Goal: Complete application form

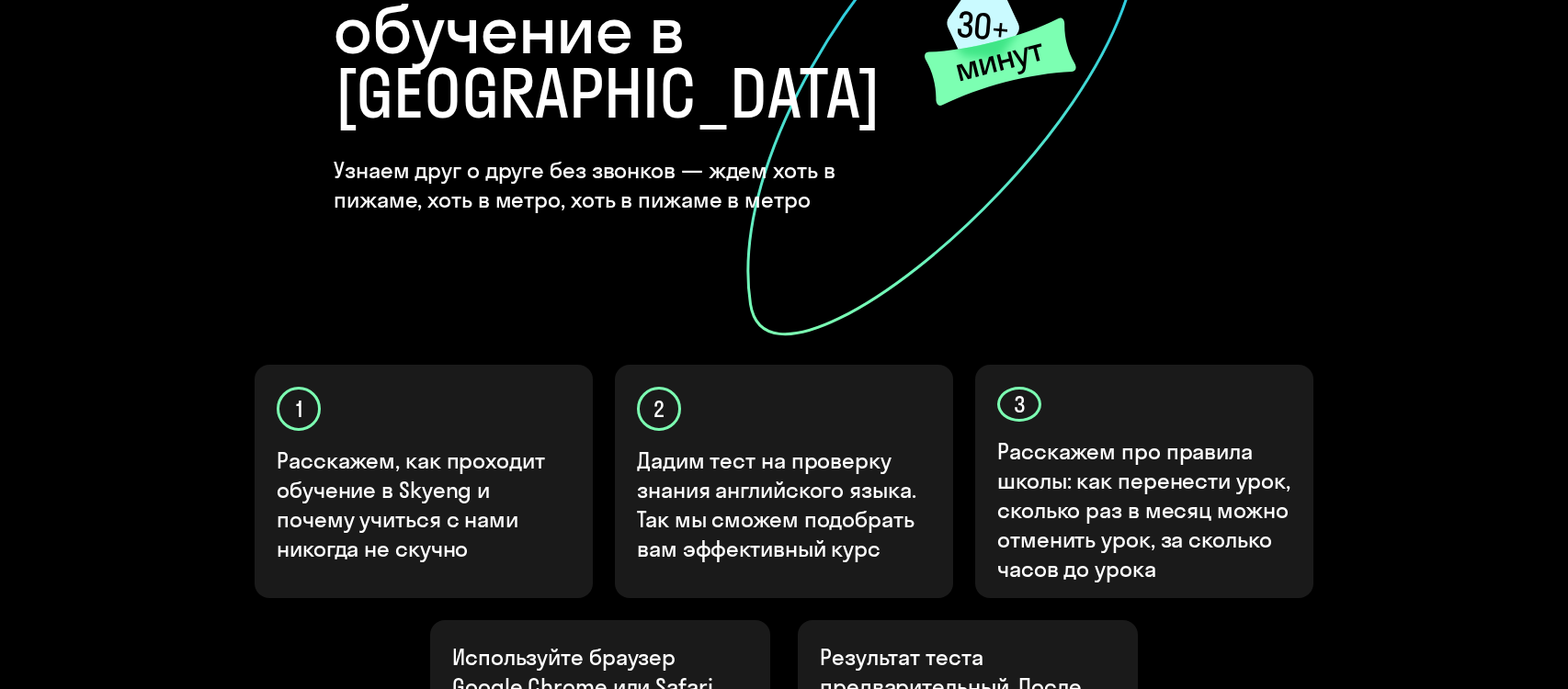
scroll to position [552, 0]
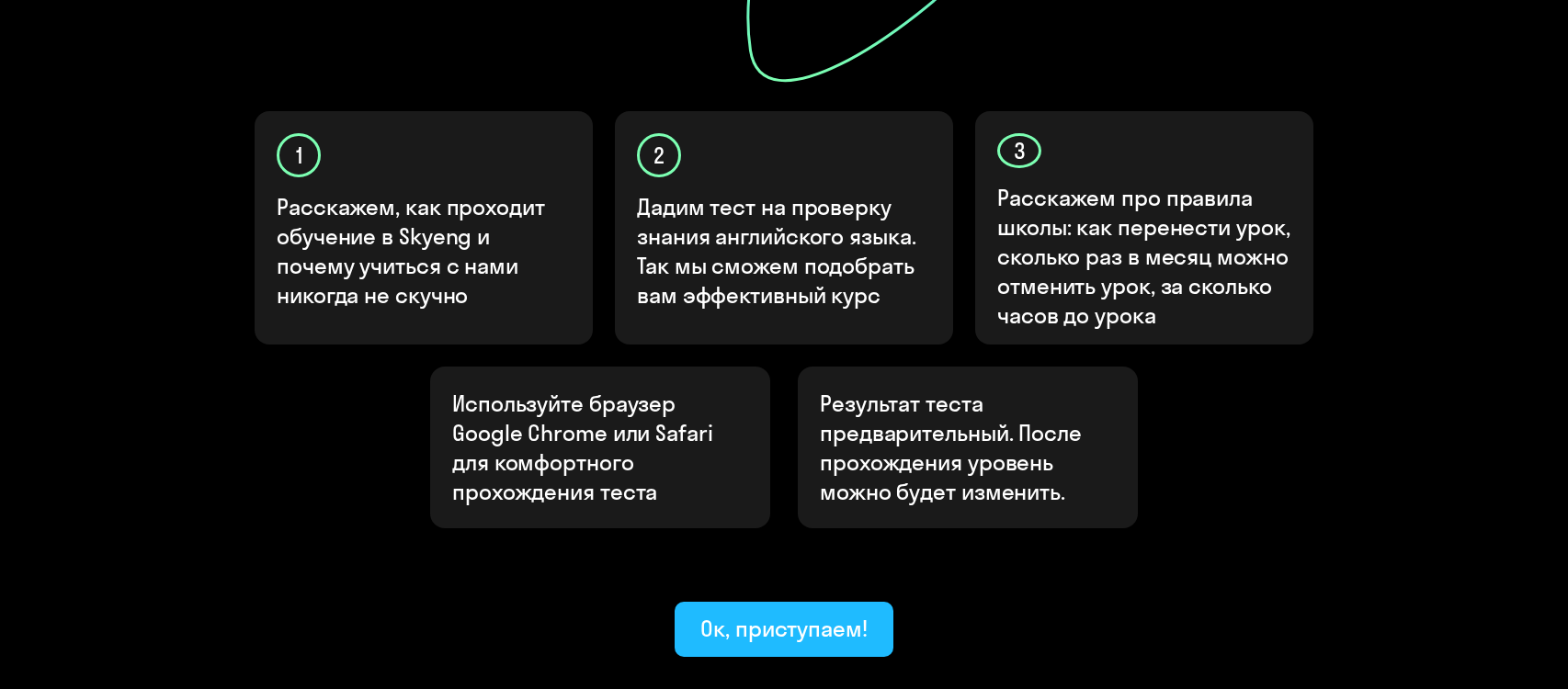
click at [760, 614] on div "Ок, приступаем!" at bounding box center [783, 629] width 167 height 30
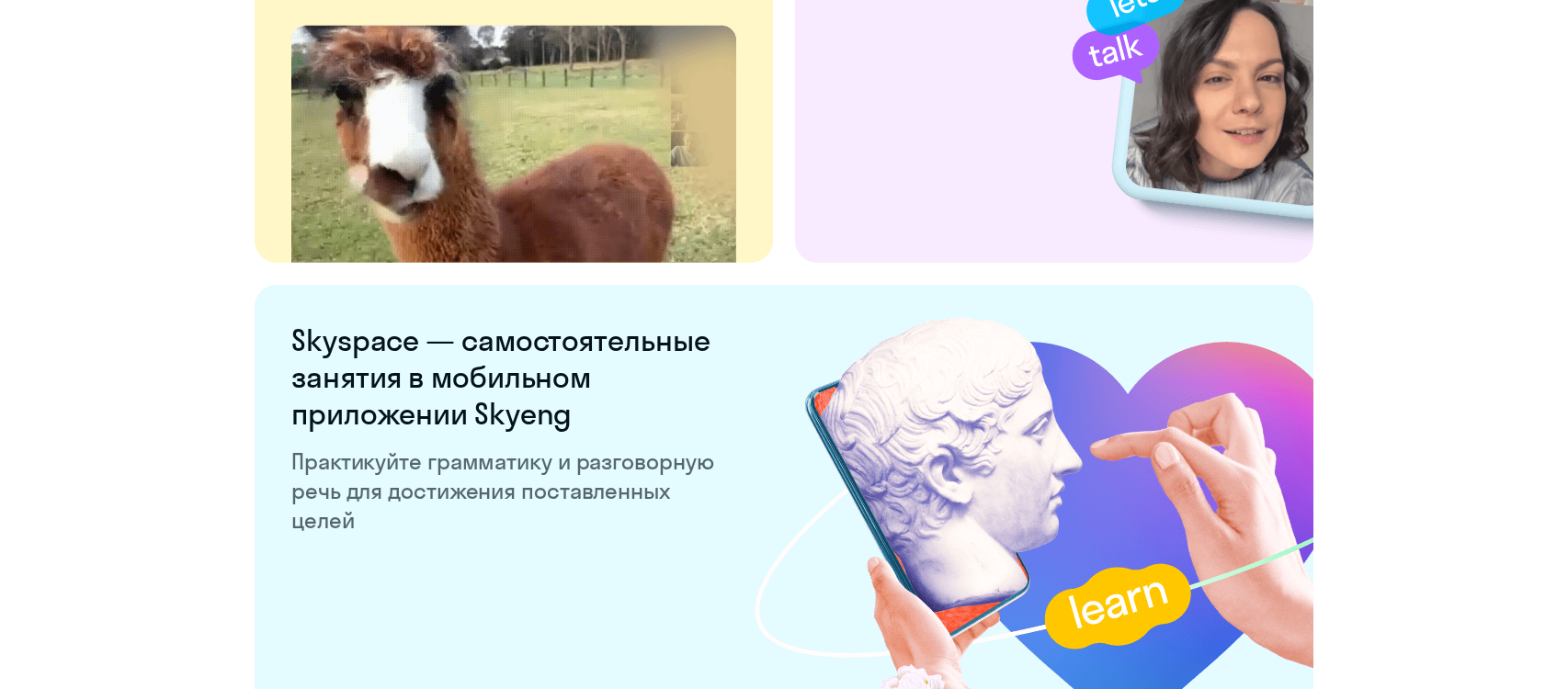
scroll to position [3571, 0]
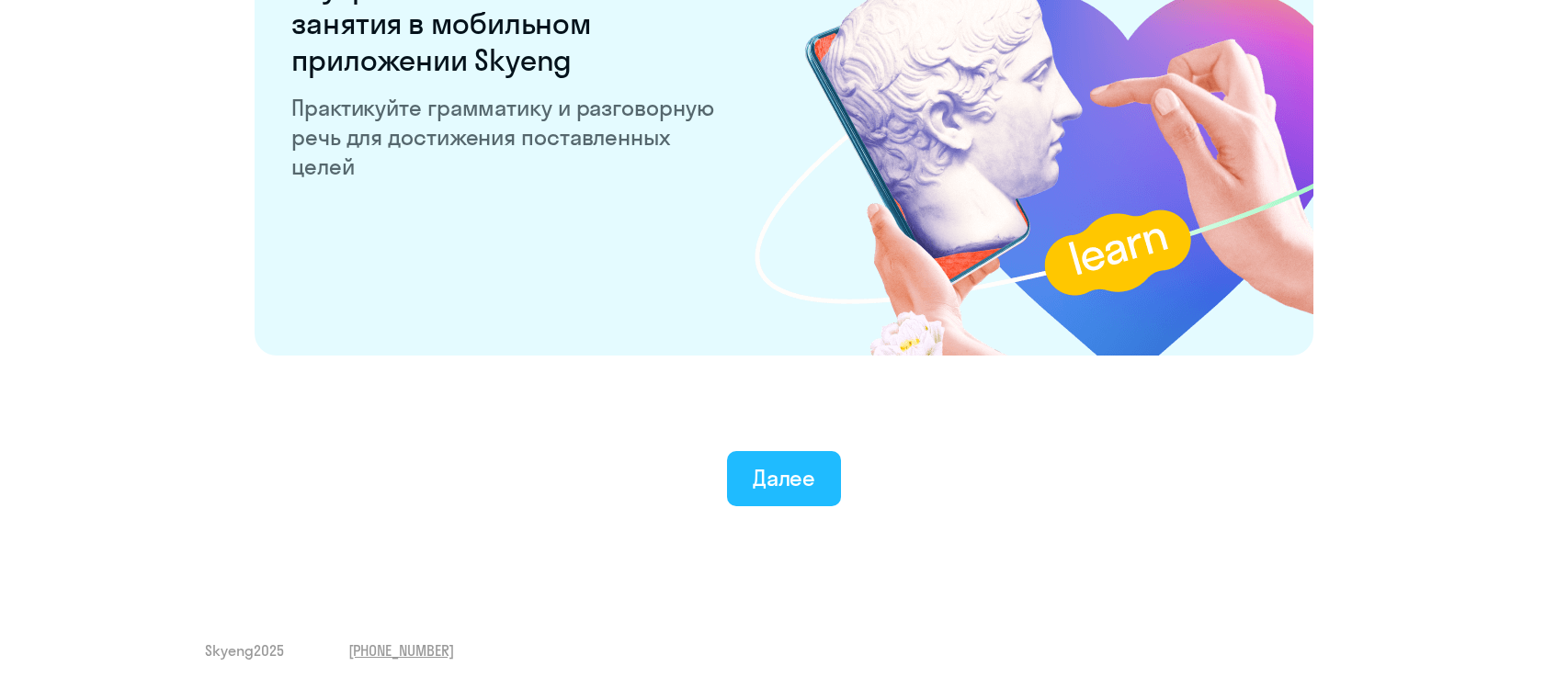
click at [742, 478] on button "Далее" at bounding box center [784, 479] width 115 height 55
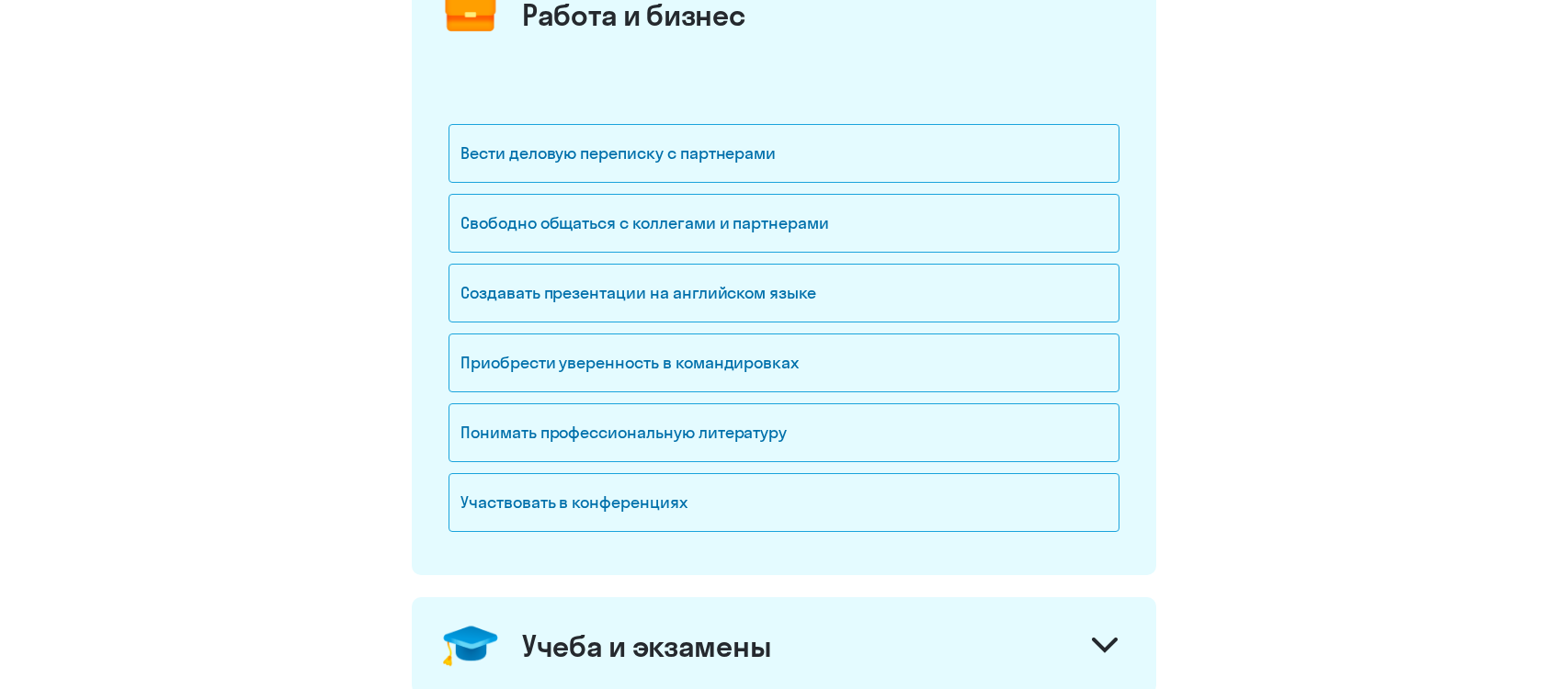
scroll to position [276, 0]
click at [596, 167] on div "Вести деловую переписку с партнерами" at bounding box center [784, 155] width 671 height 59
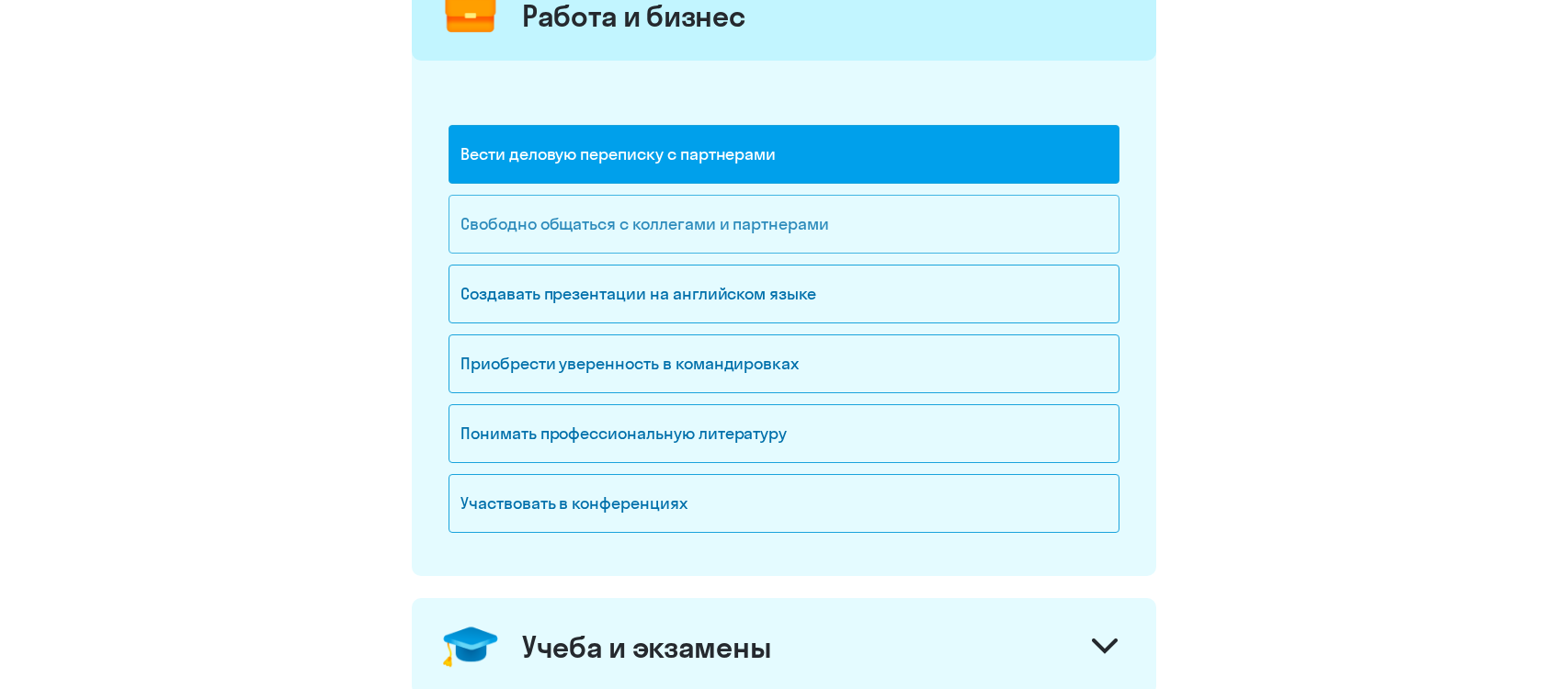
click at [614, 232] on div "Свободно общаться с коллегами и партнерами" at bounding box center [784, 224] width 671 height 59
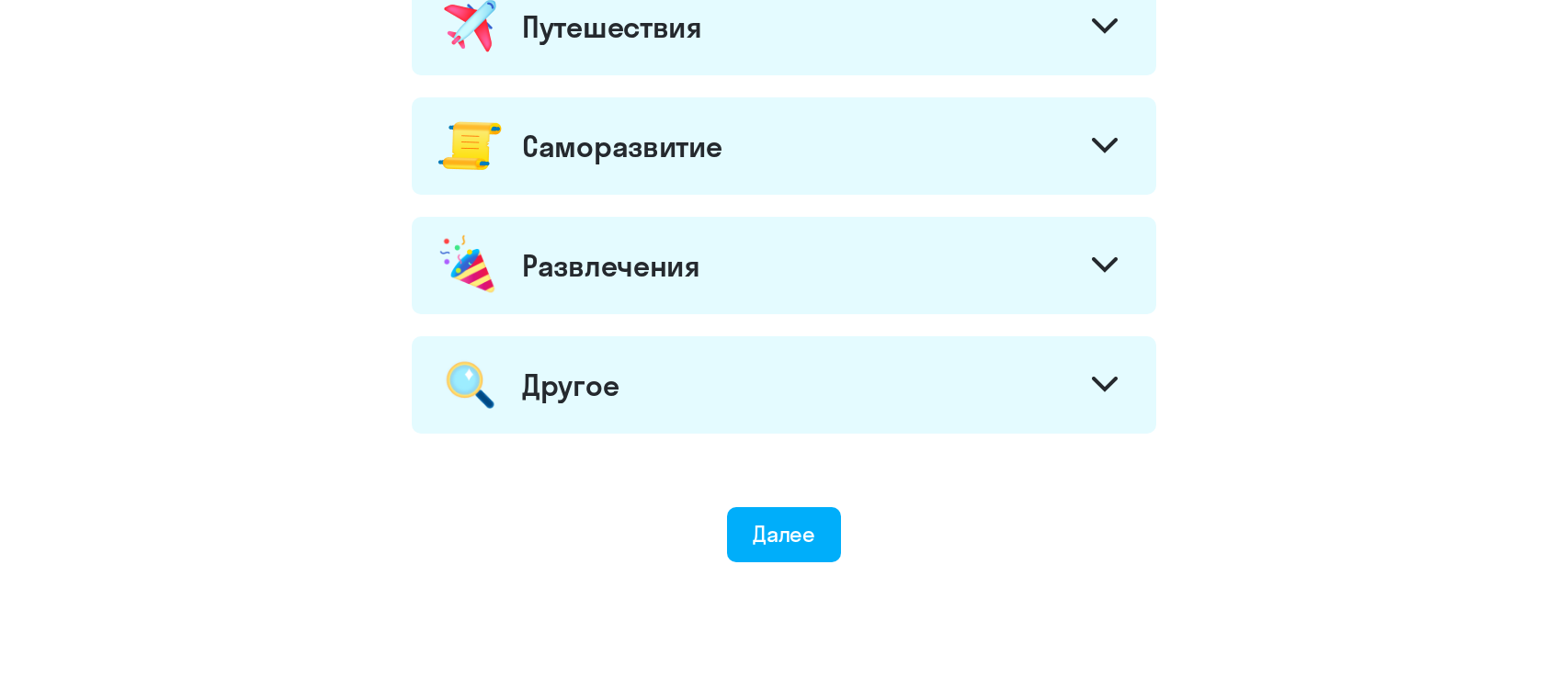
scroll to position [972, 0]
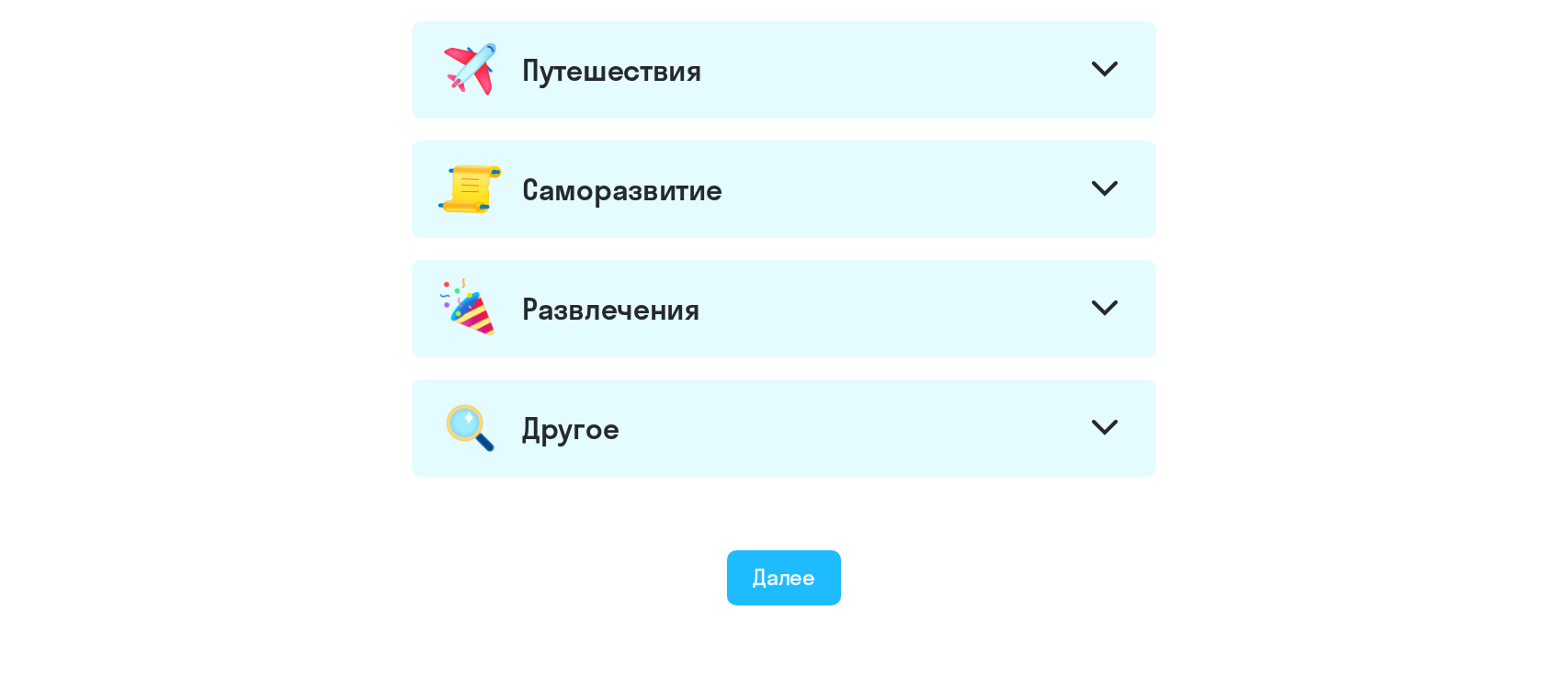
click at [755, 577] on div "Далее" at bounding box center [784, 577] width 64 height 30
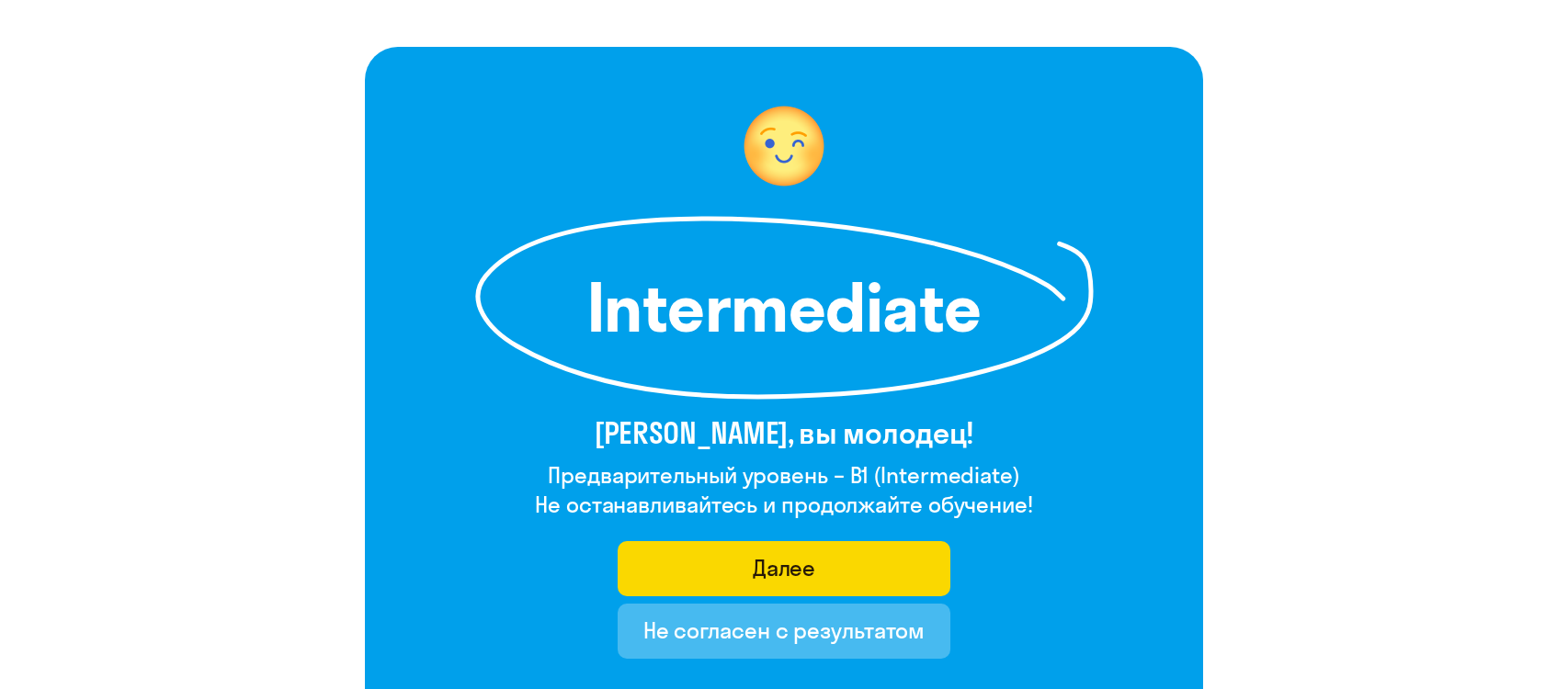
scroll to position [184, 0]
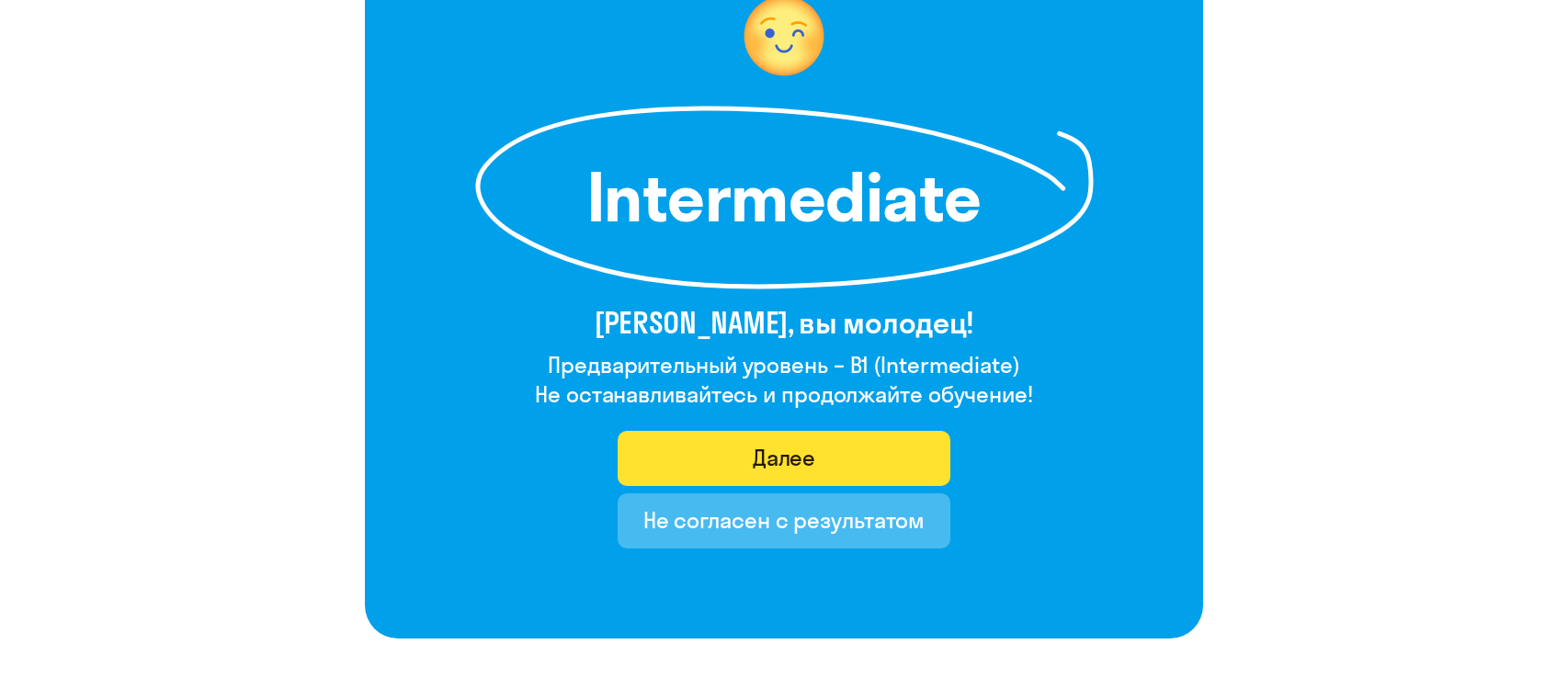
click at [879, 458] on button "Далее" at bounding box center [785, 458] width 334 height 55
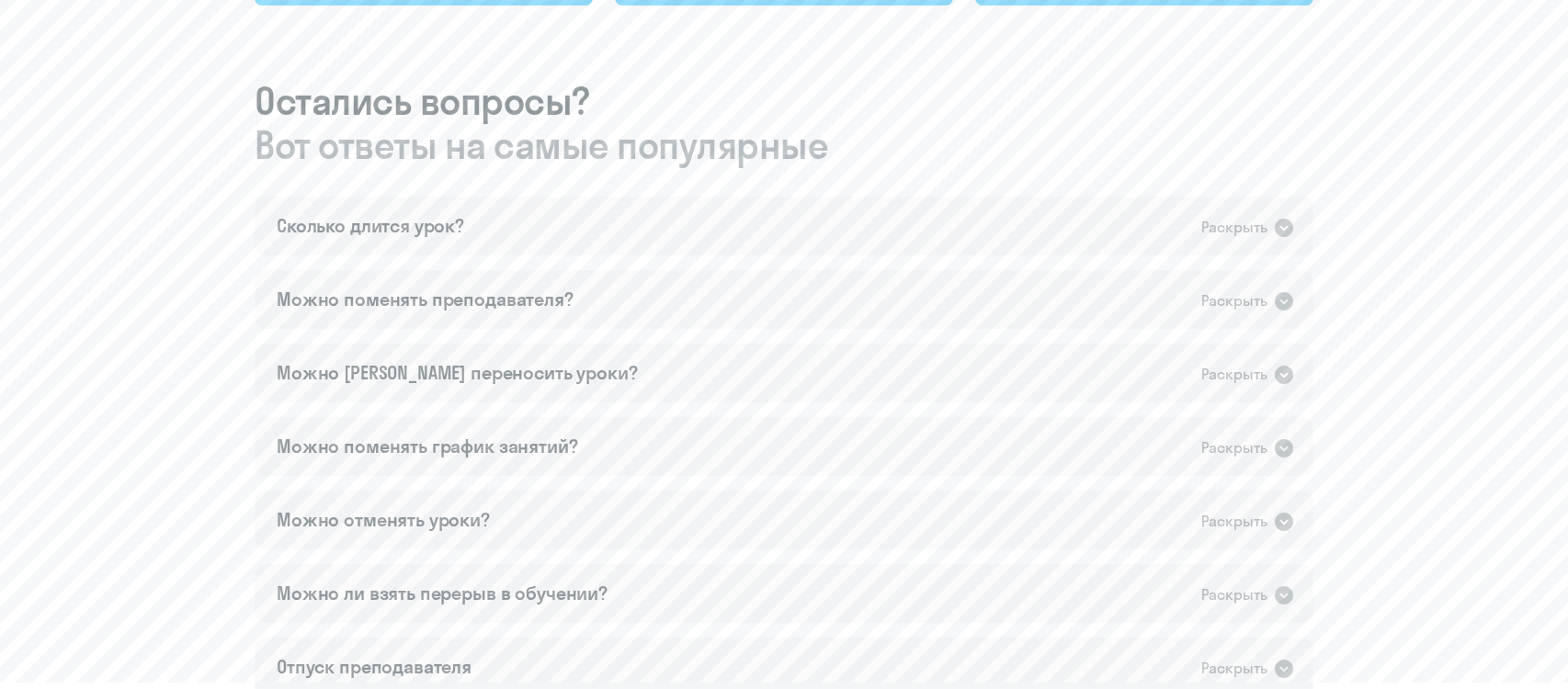
scroll to position [683, 0]
